Goal: Task Accomplishment & Management: Use online tool/utility

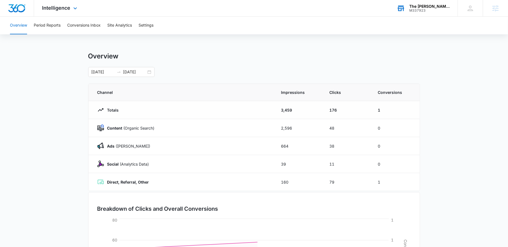
click at [431, 12] on div "M337923" at bounding box center [429, 11] width 40 height 4
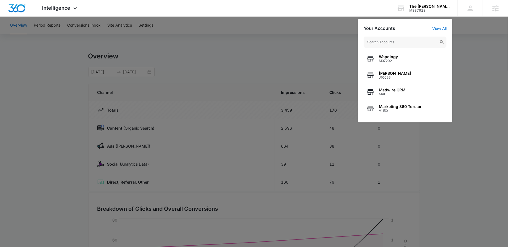
click at [317, 51] on div at bounding box center [254, 123] width 508 height 247
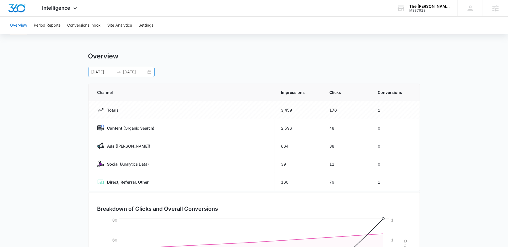
click at [149, 71] on div "10/01/2025 10/03/2025" at bounding box center [121, 72] width 66 height 10
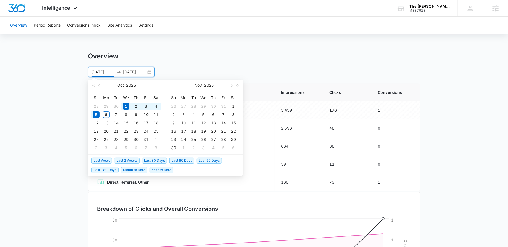
click at [132, 160] on span "Last 2 Weeks" at bounding box center [126, 160] width 25 height 6
type input "[DATE]"
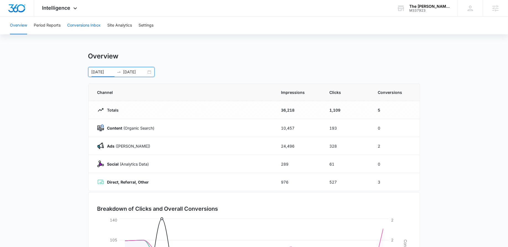
click at [77, 25] on button "Conversions Inbox" at bounding box center [83, 26] width 33 height 18
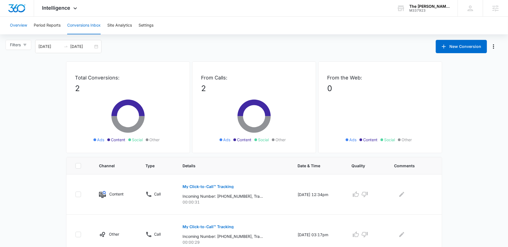
click at [20, 25] on button "Overview" at bounding box center [18, 26] width 17 height 18
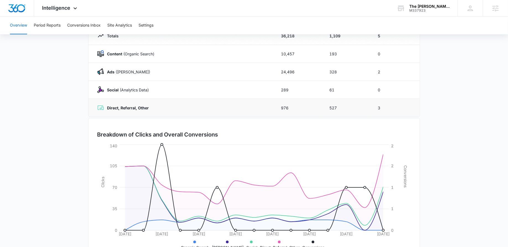
scroll to position [94, 0]
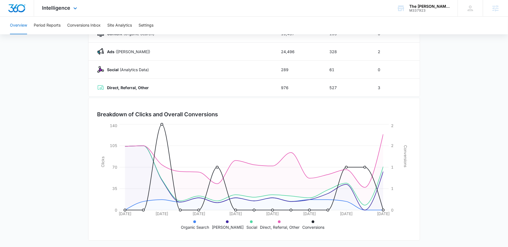
click at [63, 12] on div "Intelligence Apps Reputation Forms CRM Email Social POS Content Ads Intelligenc…" at bounding box center [60, 8] width 53 height 16
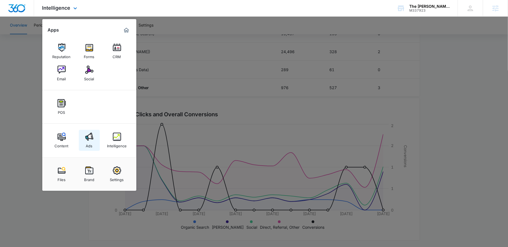
click at [89, 140] on img at bounding box center [89, 136] width 8 height 8
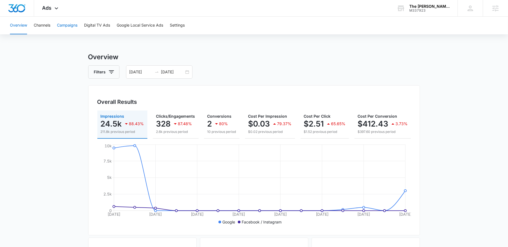
click at [72, 22] on button "Campaigns" at bounding box center [67, 26] width 20 height 18
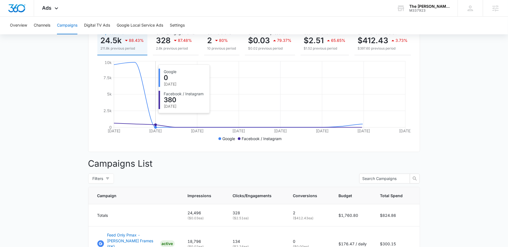
scroll to position [84, 0]
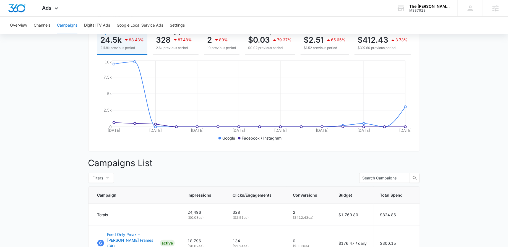
click at [221, 42] on div "80%" at bounding box center [220, 39] width 15 height 11
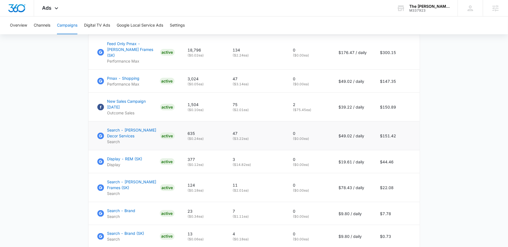
scroll to position [270, 0]
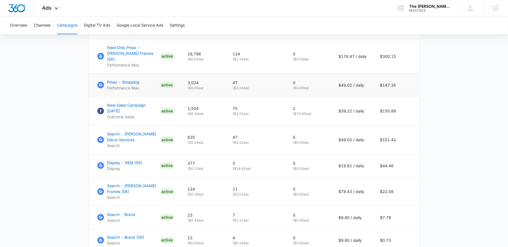
click at [119, 74] on td "Pmax - Shopping Performance Max ACTIVE" at bounding box center [134, 85] width 93 height 23
click at [118, 79] on p "Pmax - Shopping" at bounding box center [123, 82] width 32 height 6
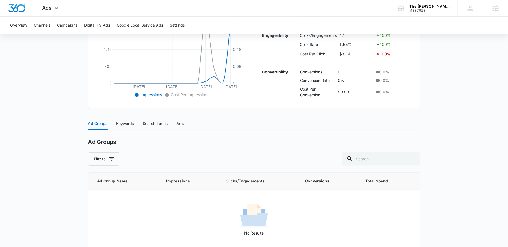
scroll to position [153, 0]
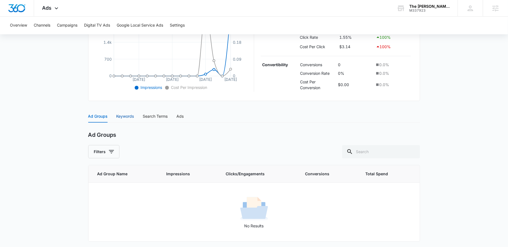
click at [127, 117] on div "Keywords" at bounding box center [125, 116] width 18 height 6
click at [178, 116] on div "Ads" at bounding box center [180, 116] width 7 height 6
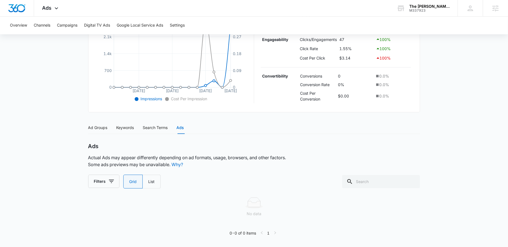
scroll to position [140, 0]
click at [155, 116] on div "Pmax - Shopping | Performance Max Active $49.02 daily , $147.35 Spent Overview …" at bounding box center [254, 77] width 332 height 330
click at [155, 124] on div "Search Terms" at bounding box center [155, 129] width 25 height 13
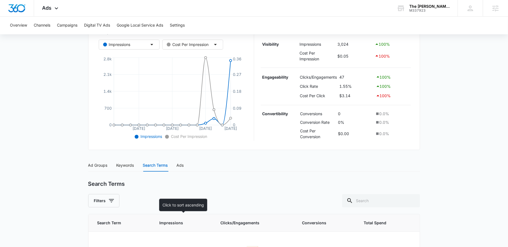
scroll to position [0, 0]
